Goal: Task Accomplishment & Management: Use online tool/utility

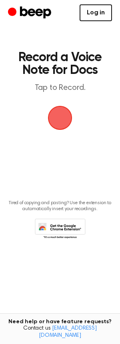
click at [100, 16] on link "Log in" at bounding box center [95, 12] width 32 height 17
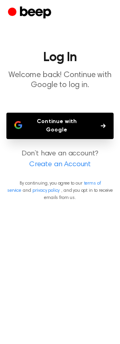
click at [41, 121] on button "Continue with Google" at bounding box center [59, 126] width 107 height 26
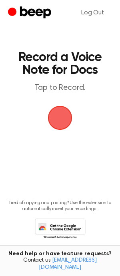
click at [55, 120] on span "button" at bounding box center [59, 117] width 27 height 27
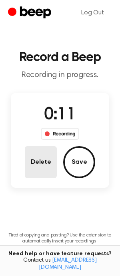
click at [36, 164] on button "Delete" at bounding box center [41, 162] width 32 height 32
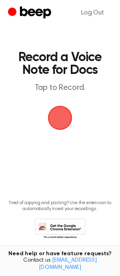
click at [63, 116] on span "button" at bounding box center [60, 118] width 26 height 26
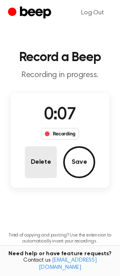
click at [44, 166] on button "Delete" at bounding box center [41, 162] width 32 height 32
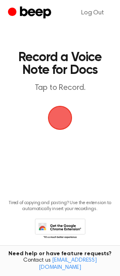
click at [56, 120] on span "button" at bounding box center [59, 117] width 31 height 31
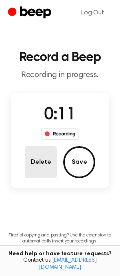
click at [54, 161] on button "Delete" at bounding box center [41, 162] width 32 height 32
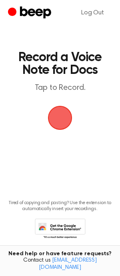
click at [56, 119] on span "button" at bounding box center [60, 118] width 36 height 36
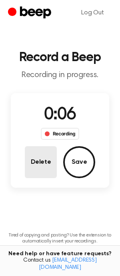
click at [48, 158] on button "Delete" at bounding box center [41, 162] width 32 height 32
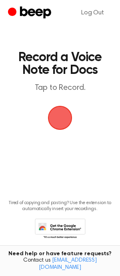
click at [59, 115] on span "button" at bounding box center [60, 118] width 26 height 26
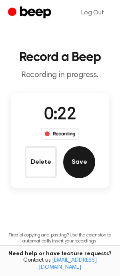
click at [69, 169] on button "Save" at bounding box center [79, 162] width 32 height 32
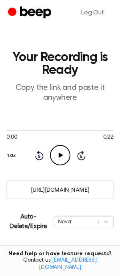
click at [59, 159] on icon "Play Audio" at bounding box center [60, 155] width 20 height 20
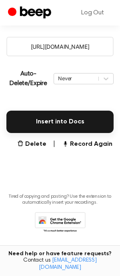
scroll to position [149, 0]
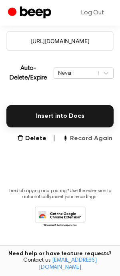
click at [71, 139] on button "Record Again" at bounding box center [87, 139] width 50 height 10
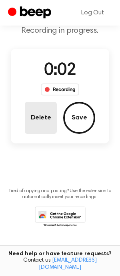
click at [42, 119] on button "Delete" at bounding box center [41, 118] width 32 height 32
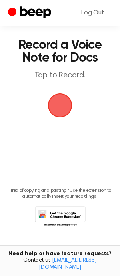
scroll to position [12, 0]
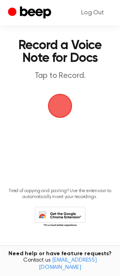
click at [55, 109] on span "button" at bounding box center [60, 106] width 42 height 42
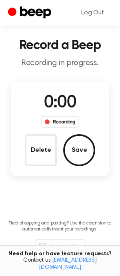
scroll to position [44, 0]
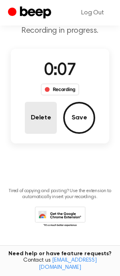
click at [36, 112] on button "Delete" at bounding box center [41, 118] width 32 height 32
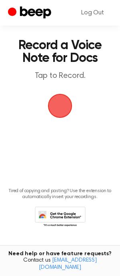
click at [61, 107] on span "button" at bounding box center [60, 105] width 29 height 29
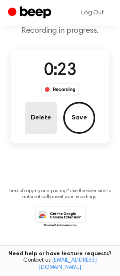
click at [46, 116] on button "Delete" at bounding box center [41, 118] width 32 height 32
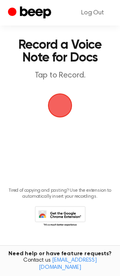
scroll to position [12, 0]
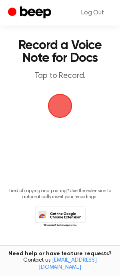
click at [59, 106] on span "button" at bounding box center [60, 105] width 29 height 29
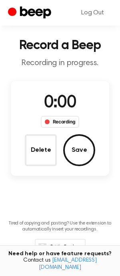
scroll to position [44, 0]
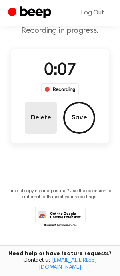
click at [51, 127] on button "Delete" at bounding box center [41, 118] width 32 height 32
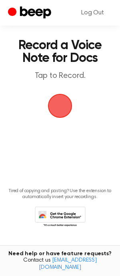
click at [49, 108] on span "button" at bounding box center [60, 105] width 45 height 45
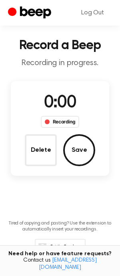
scroll to position [44, 0]
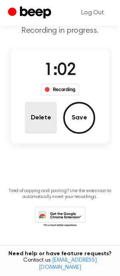
click at [54, 121] on button "Delete" at bounding box center [41, 118] width 32 height 32
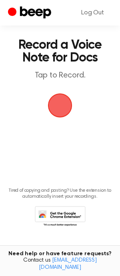
scroll to position [12, 0]
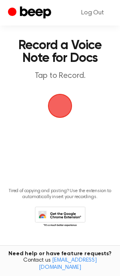
click at [53, 99] on span "button" at bounding box center [59, 105] width 31 height 31
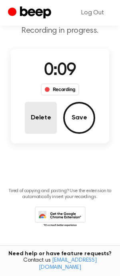
click at [36, 119] on button "Delete" at bounding box center [41, 118] width 32 height 32
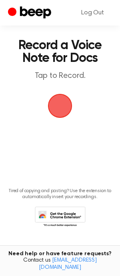
click at [59, 111] on span "button" at bounding box center [60, 106] width 26 height 26
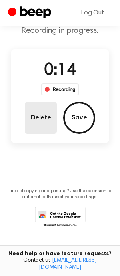
click at [34, 124] on button "Delete" at bounding box center [41, 118] width 32 height 32
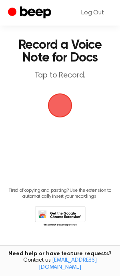
scroll to position [12, 0]
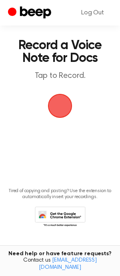
click at [55, 114] on span "button" at bounding box center [59, 105] width 27 height 27
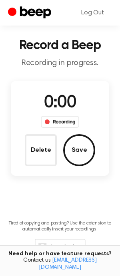
scroll to position [44, 0]
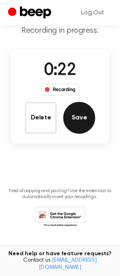
click at [78, 127] on button "Save" at bounding box center [79, 118] width 32 height 32
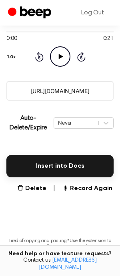
scroll to position [101, 0]
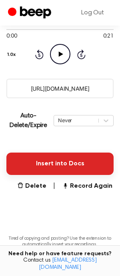
click at [50, 170] on button "Insert into Docs" at bounding box center [59, 164] width 107 height 22
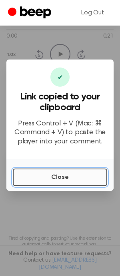
click at [29, 177] on button "Close" at bounding box center [60, 177] width 94 height 18
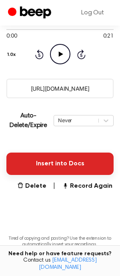
click at [32, 159] on button "Insert into Docs" at bounding box center [59, 164] width 107 height 22
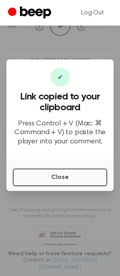
scroll to position [149, 0]
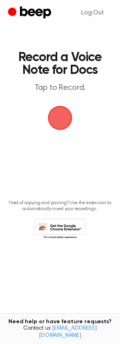
click at [61, 113] on span "button" at bounding box center [60, 118] width 44 height 44
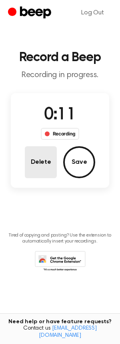
click at [45, 162] on button "Delete" at bounding box center [41, 162] width 32 height 32
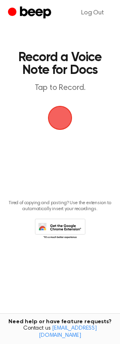
click at [61, 127] on span "button" at bounding box center [59, 117] width 43 height 43
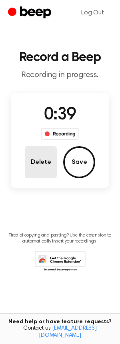
click at [43, 166] on button "Delete" at bounding box center [41, 162] width 32 height 32
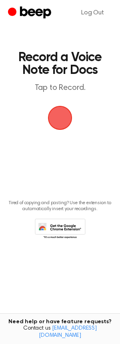
click at [69, 118] on span "button" at bounding box center [60, 118] width 44 height 44
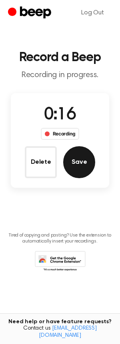
click at [75, 167] on button "Save" at bounding box center [79, 162] width 32 height 32
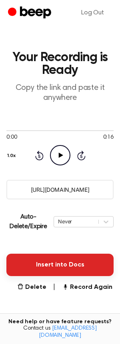
click at [50, 264] on button "Insert into Docs" at bounding box center [59, 265] width 107 height 22
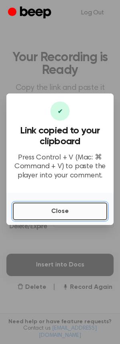
click at [46, 211] on button "Close" at bounding box center [60, 211] width 94 height 18
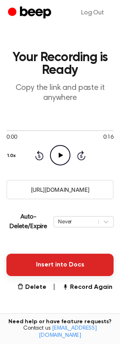
click at [27, 263] on button "Insert into Docs" at bounding box center [59, 265] width 107 height 22
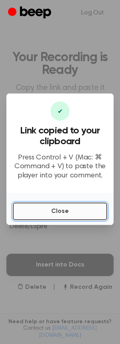
click at [67, 215] on button "Close" at bounding box center [60, 211] width 94 height 18
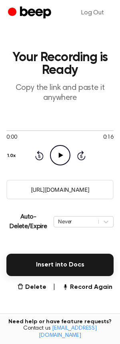
click at [25, 188] on input "[URL][DOMAIN_NAME]" at bounding box center [59, 190] width 107 height 20
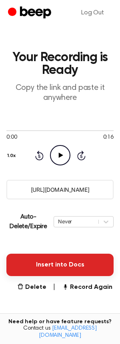
click at [30, 262] on button "Insert into Docs" at bounding box center [59, 265] width 107 height 22
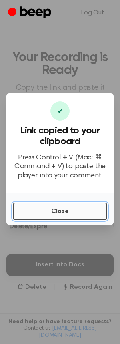
click at [35, 212] on button "Close" at bounding box center [60, 211] width 94 height 18
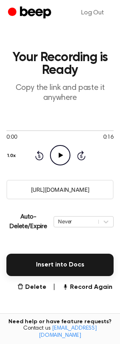
click at [55, 188] on input "[URL][DOMAIN_NAME]" at bounding box center [59, 190] width 107 height 20
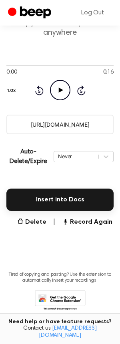
scroll to position [81, 0]
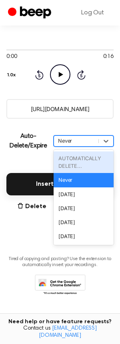
click at [66, 141] on div "Never" at bounding box center [76, 141] width 36 height 8
click at [40, 129] on div "Auto-Delete/Expire option AUTOMATICALLY DELETE... focused disabled, 1 of 6. 6 r…" at bounding box center [59, 141] width 107 height 32
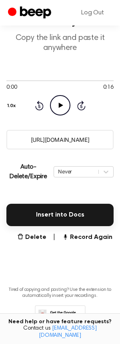
scroll to position [0, 0]
